Goal: Task Accomplishment & Management: Manage account settings

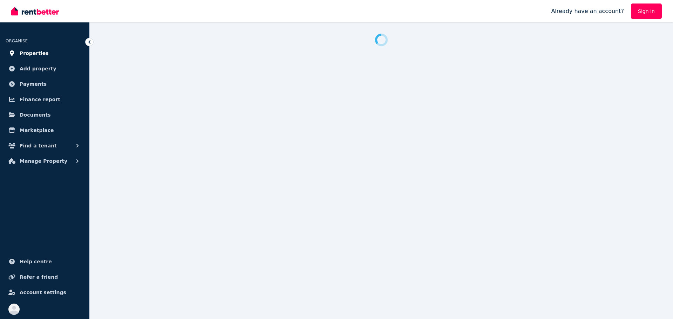
click at [36, 56] on span "Properties" at bounding box center [34, 53] width 29 height 8
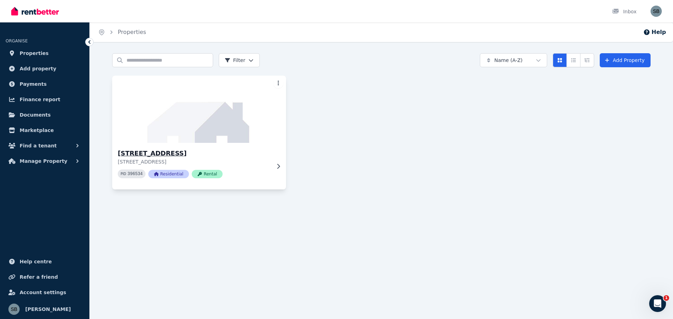
click at [211, 155] on h3 "[STREET_ADDRESS]" at bounding box center [194, 154] width 153 height 10
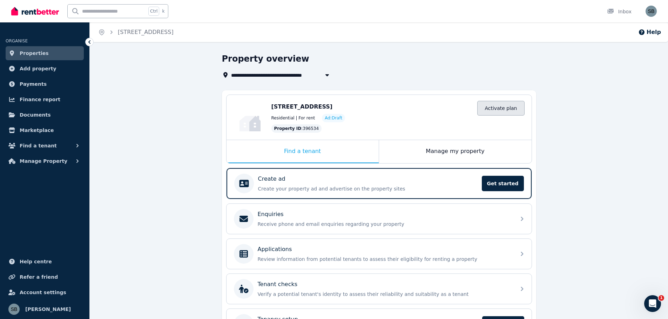
click at [500, 109] on link "Activate plan" at bounding box center [500, 108] width 47 height 15
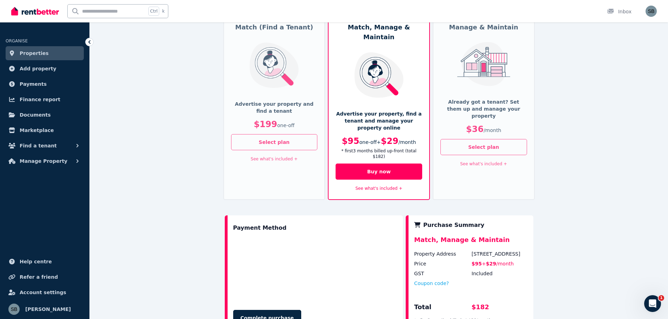
scroll to position [105, 0]
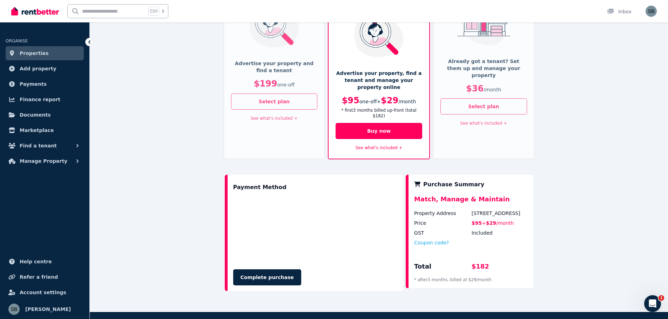
click at [386, 145] on link "See what's included +" at bounding box center [378, 147] width 47 height 5
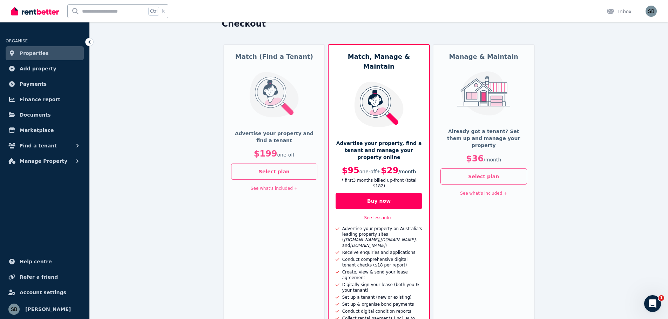
scroll to position [0, 0]
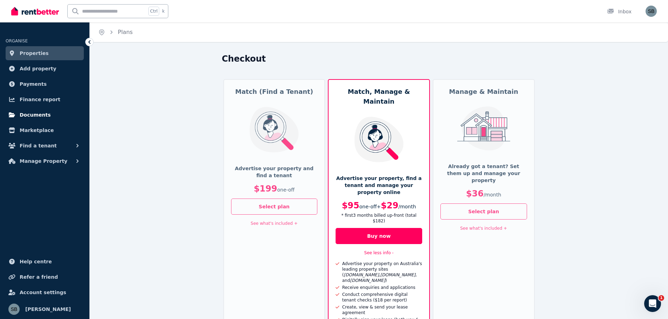
click at [24, 112] on span "Documents" at bounding box center [35, 115] width 31 height 8
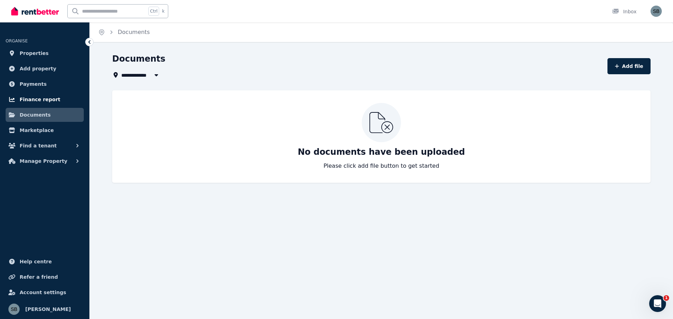
click at [26, 103] on span "Finance report" at bounding box center [40, 99] width 41 height 8
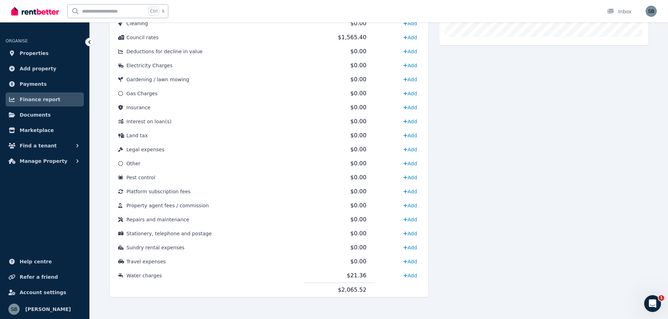
scroll to position [294, 0]
